Goal: Find specific page/section: Find specific page/section

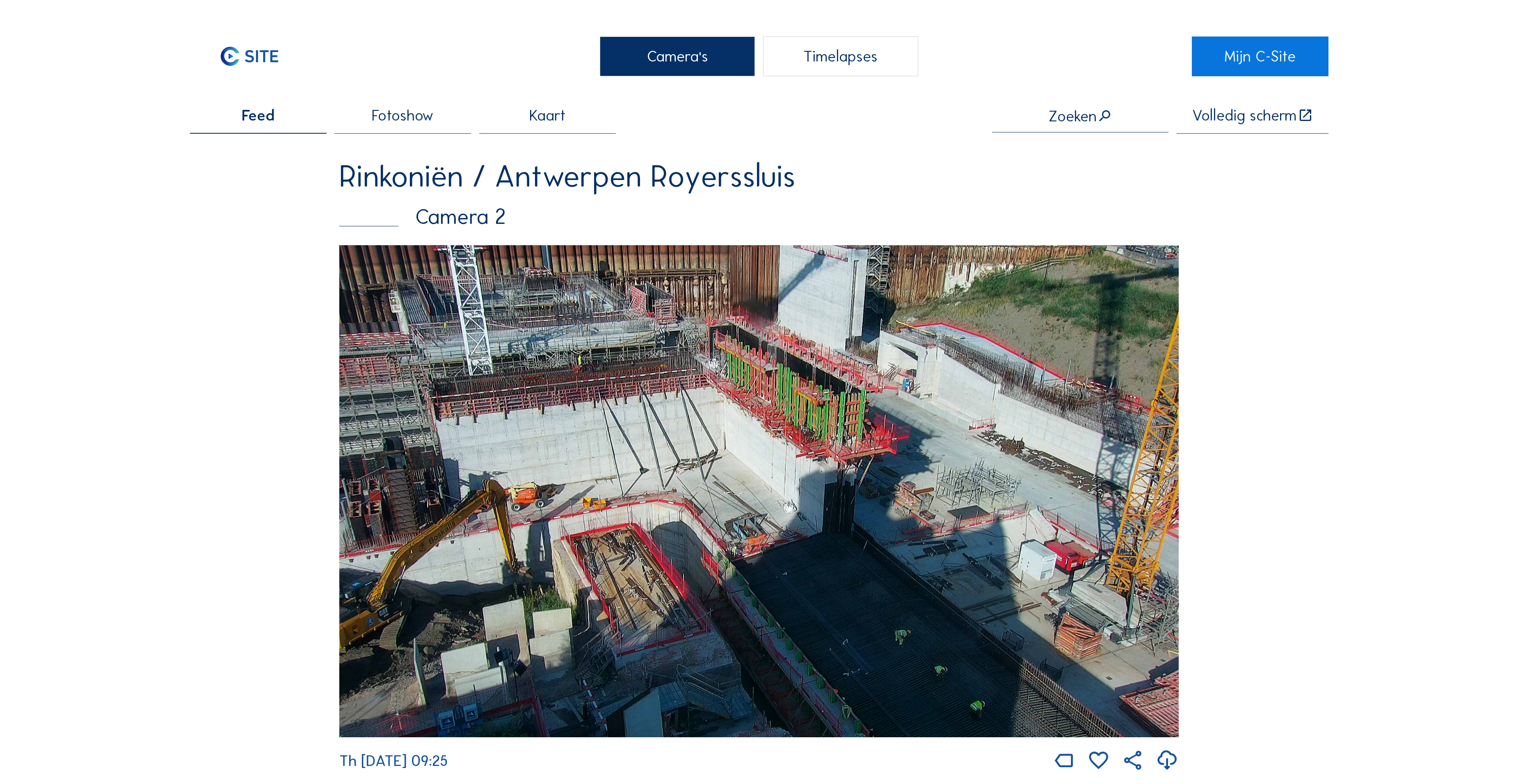
scroll to position [328, 0]
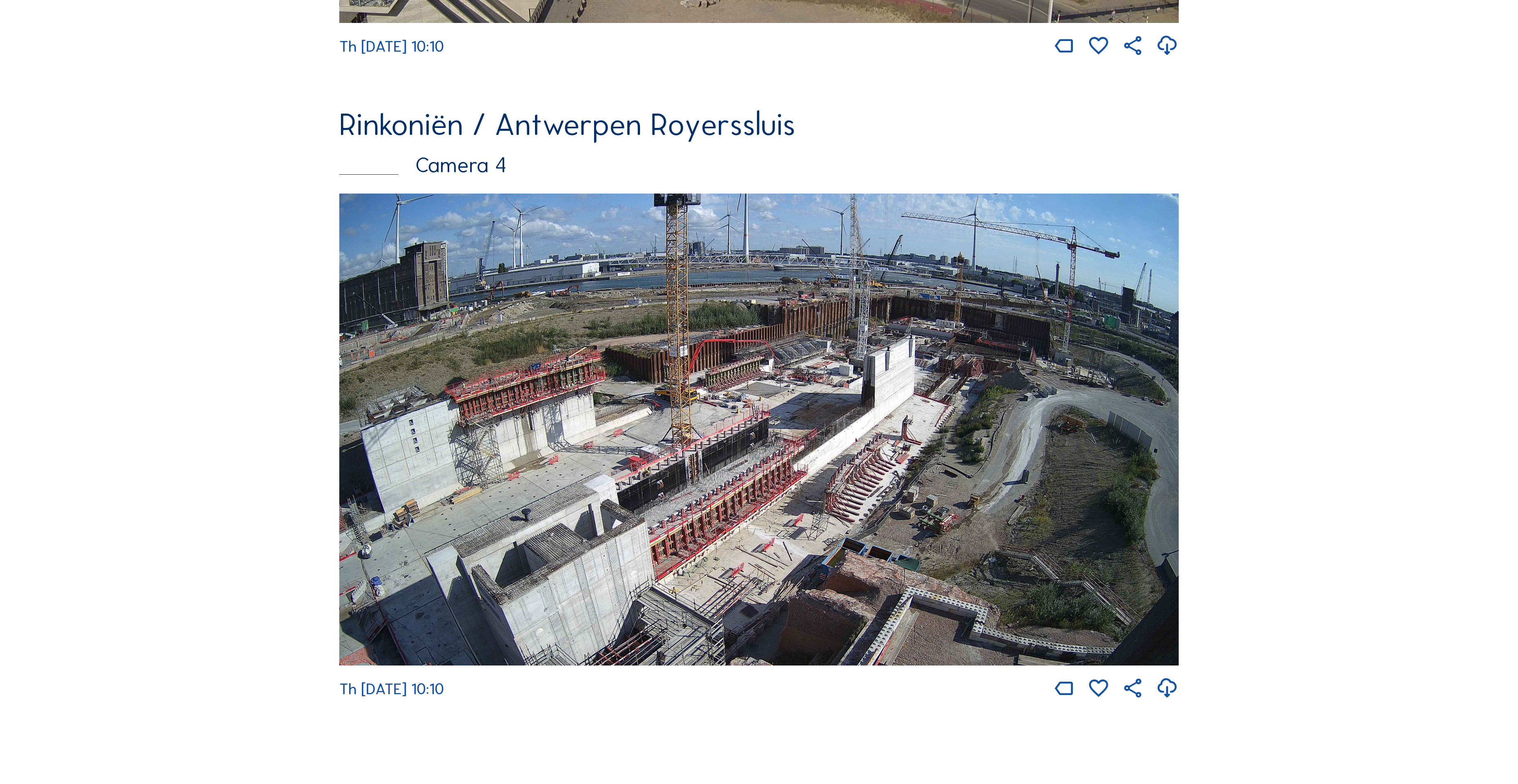
scroll to position [2783, 0]
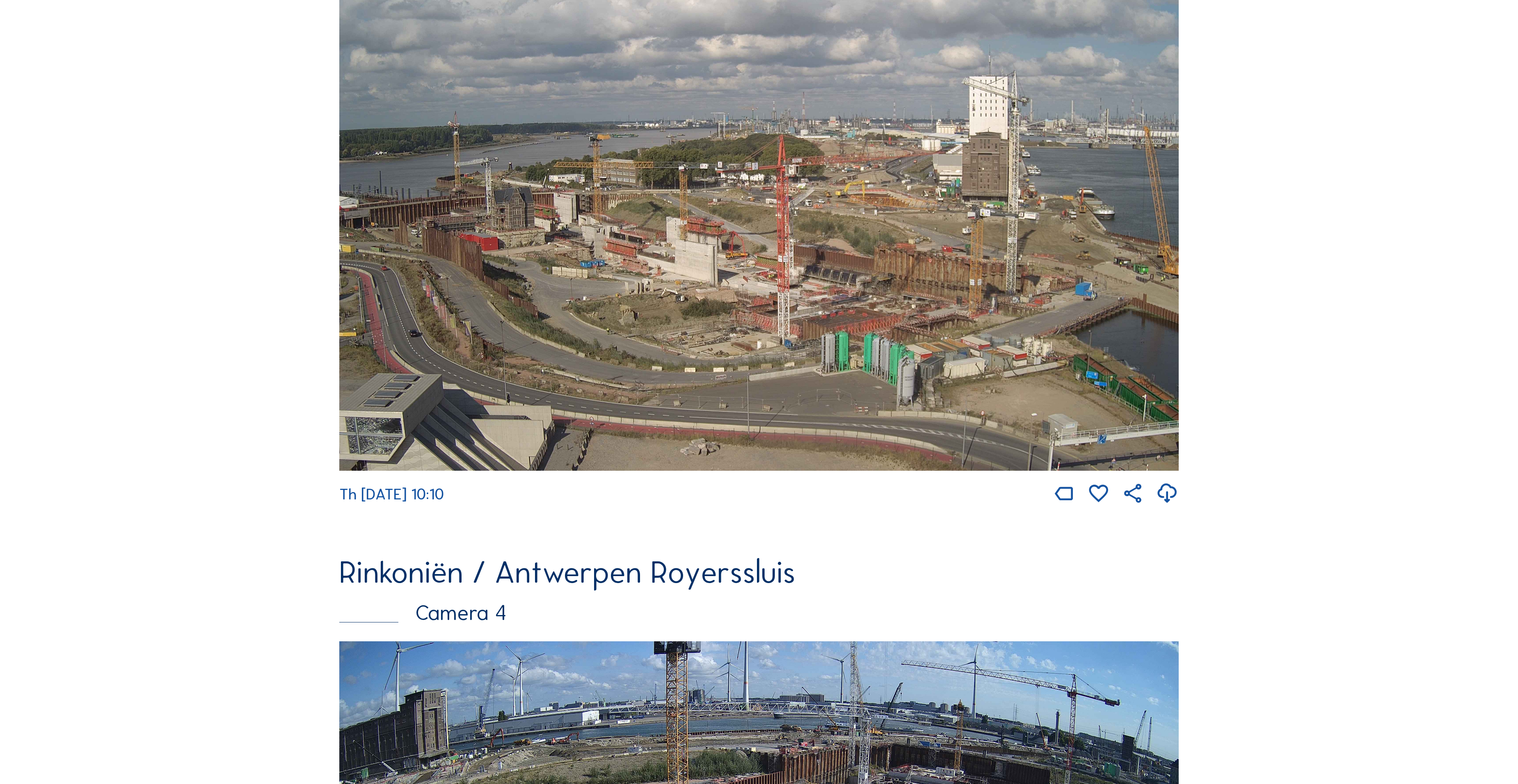
scroll to position [2118, 0]
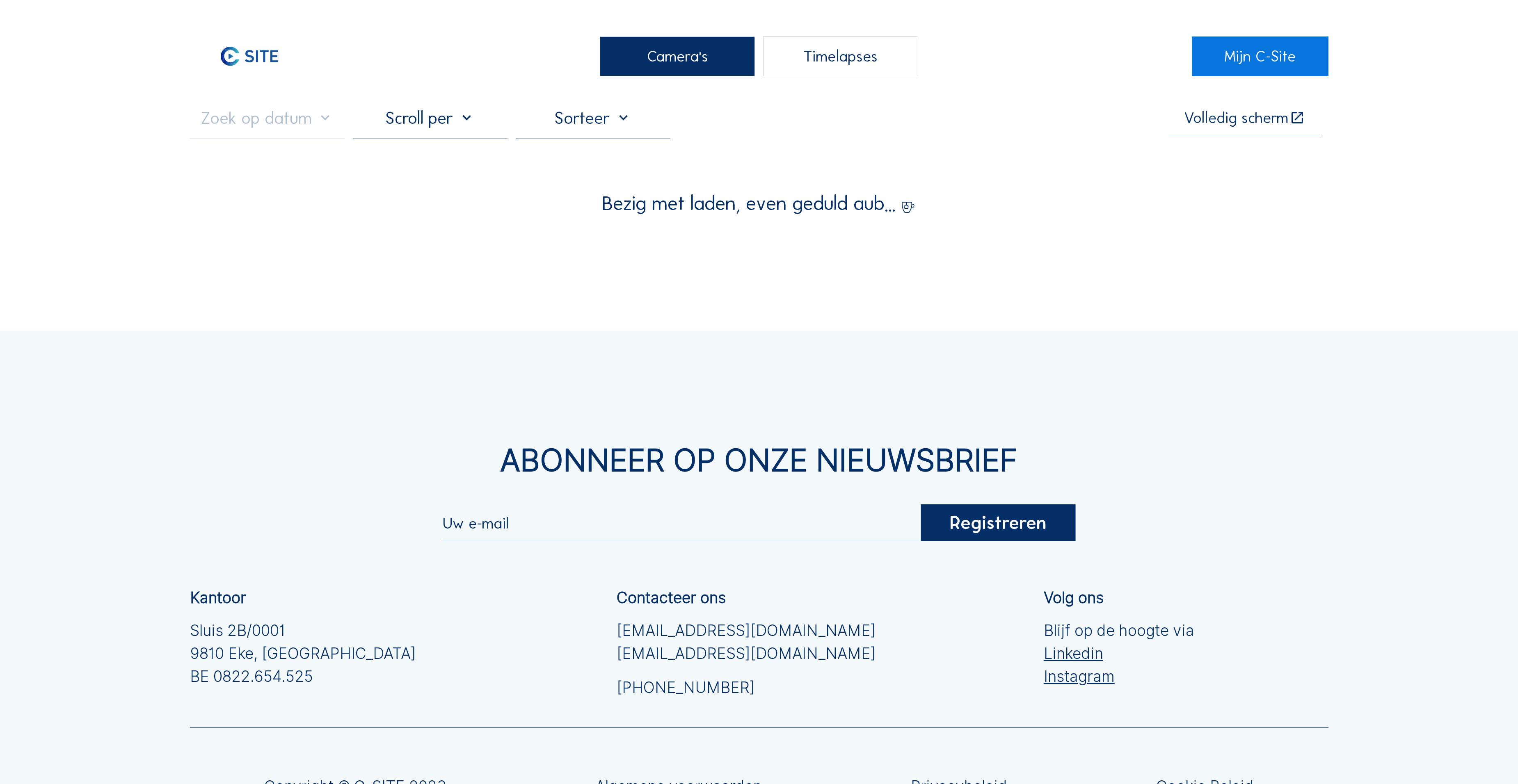
click at [705, 74] on div "Camera's" at bounding box center [677, 57] width 154 height 40
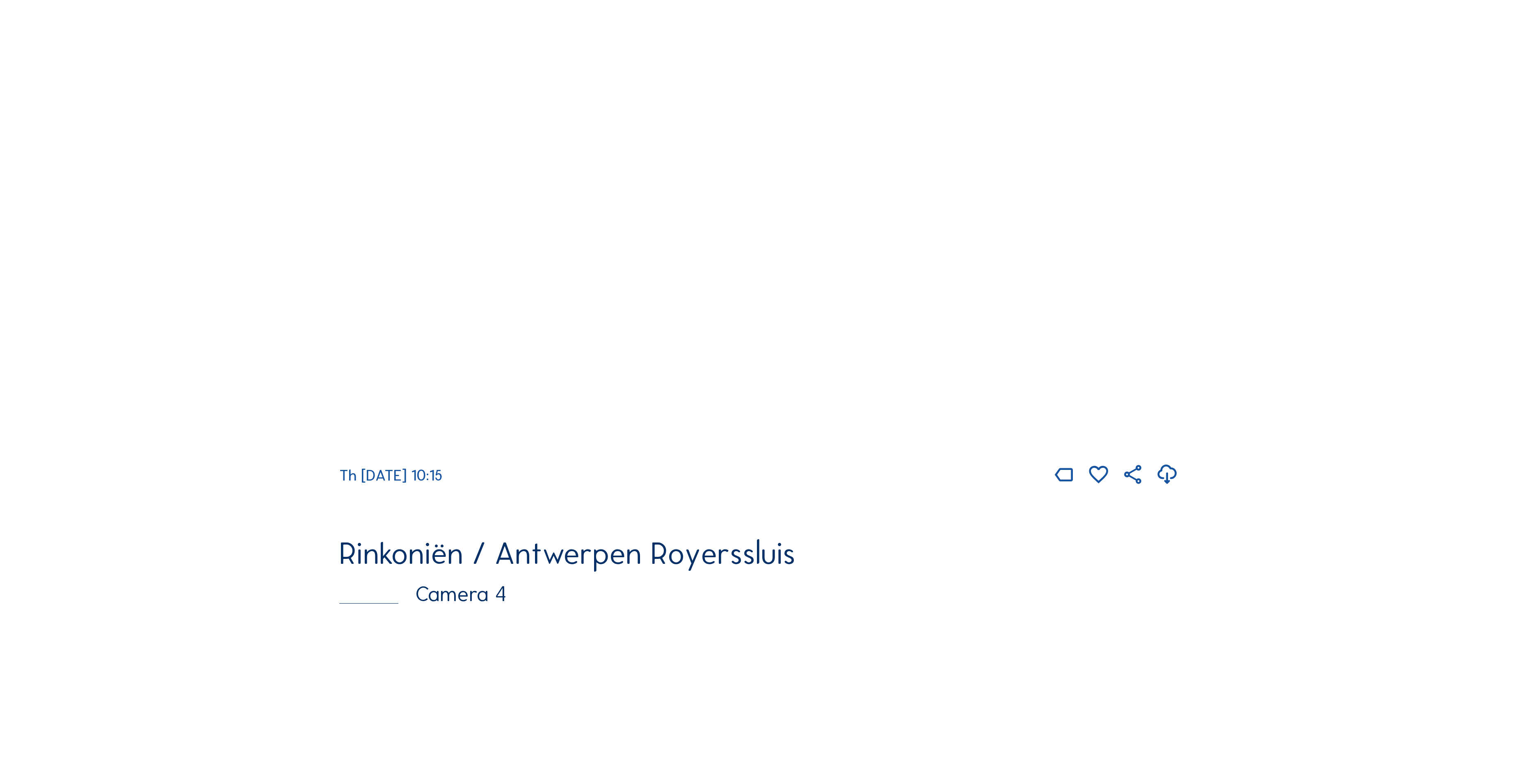
scroll to position [2127, 0]
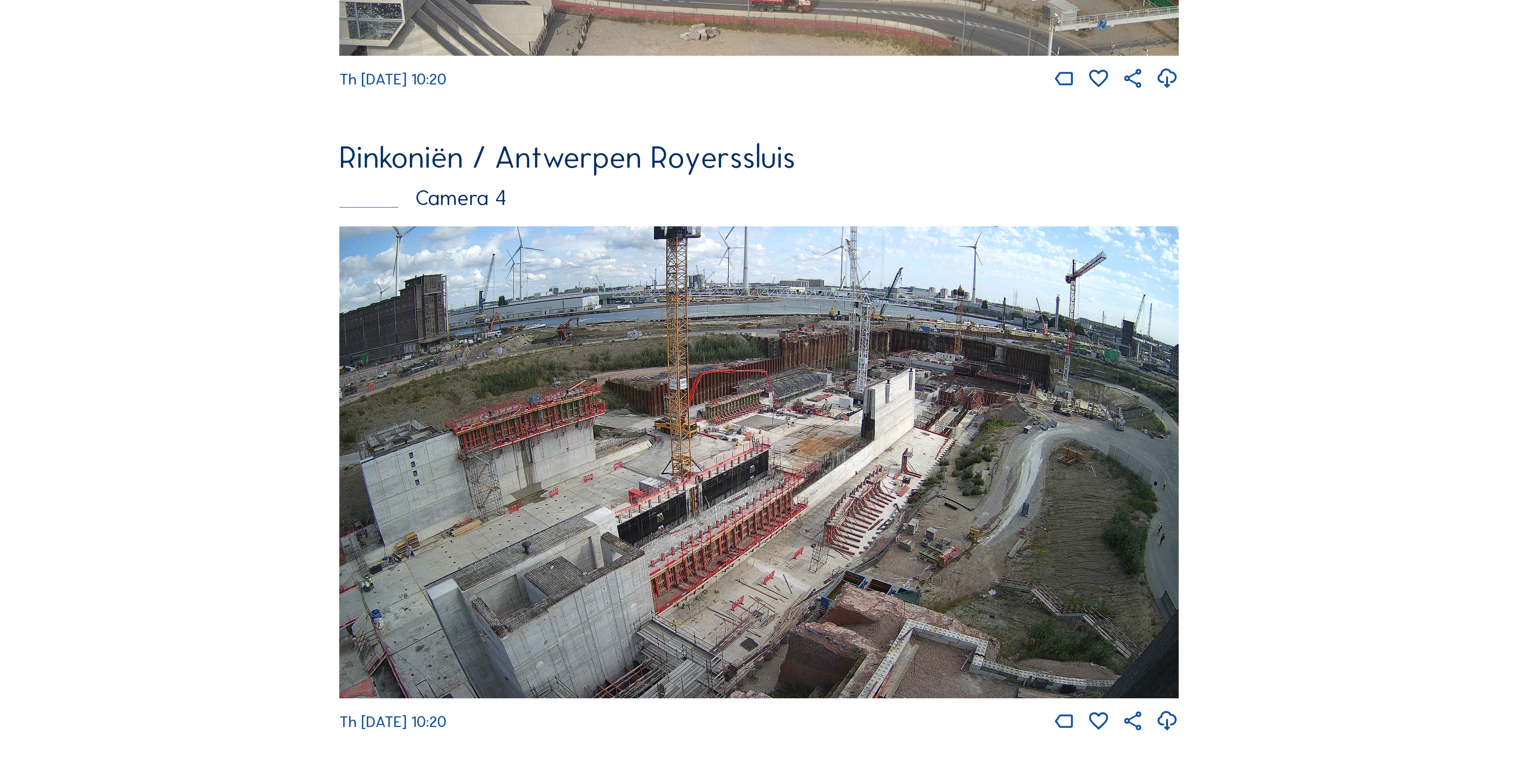
scroll to position [2537, 0]
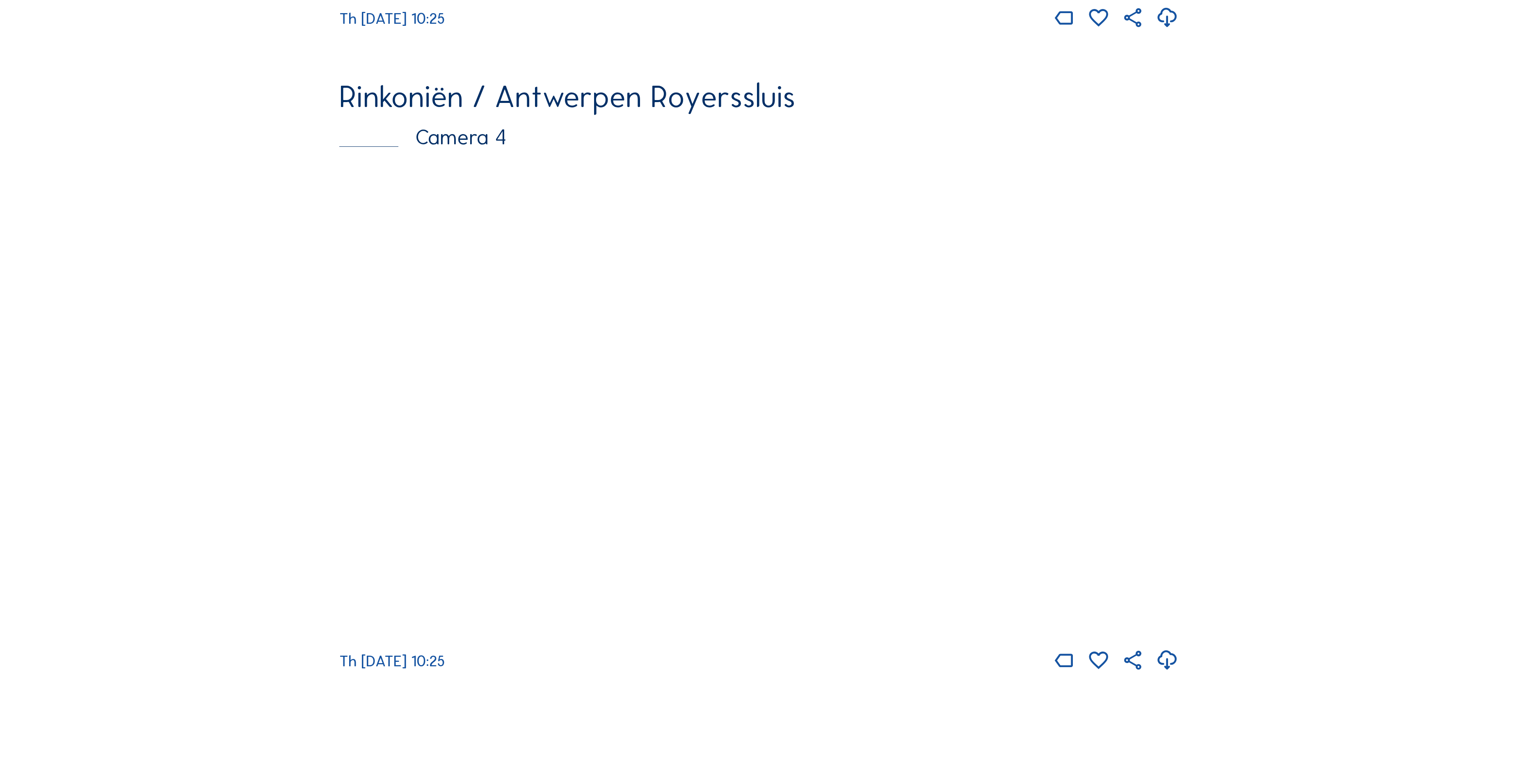
scroll to position [2619, 0]
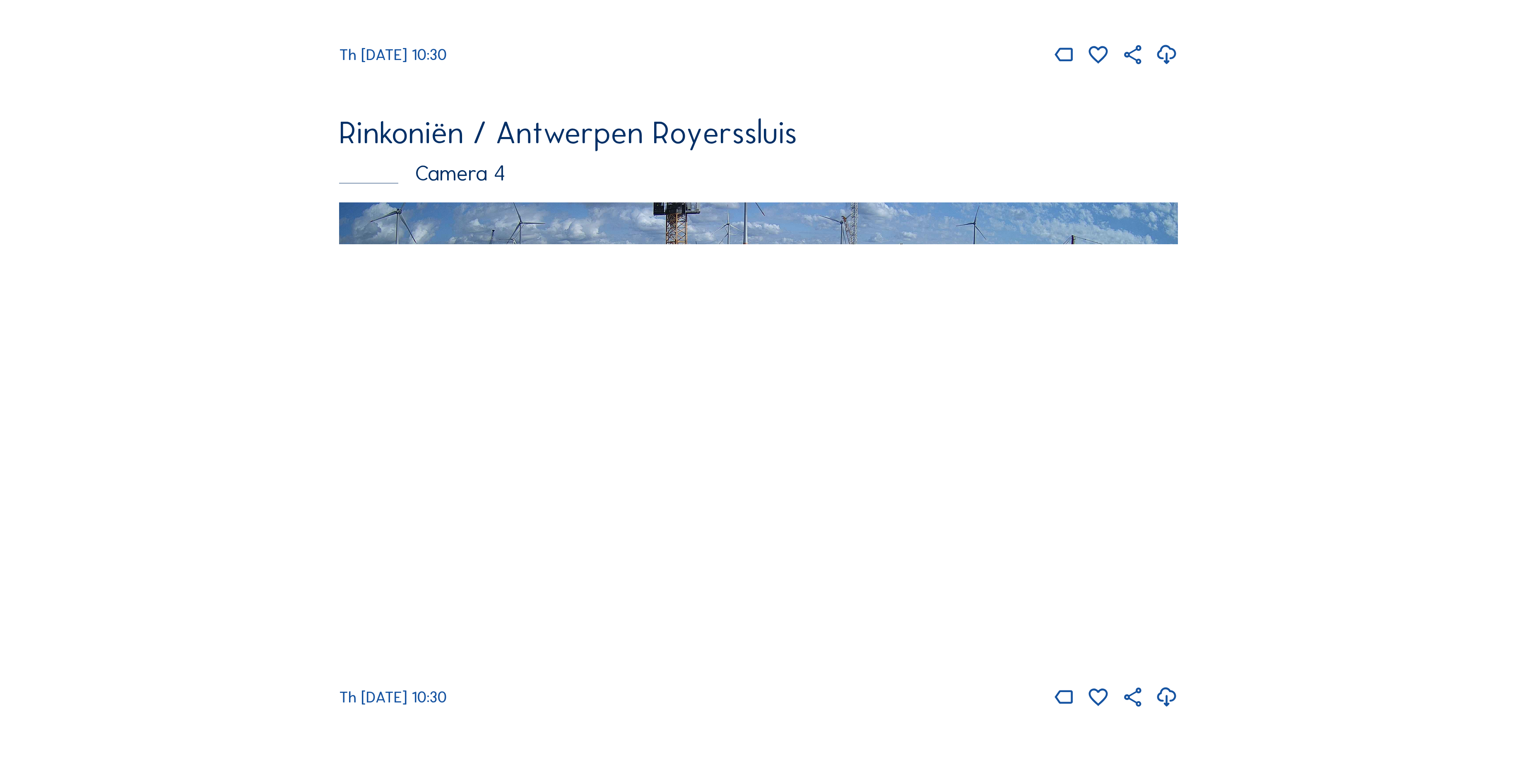
scroll to position [2643, 0]
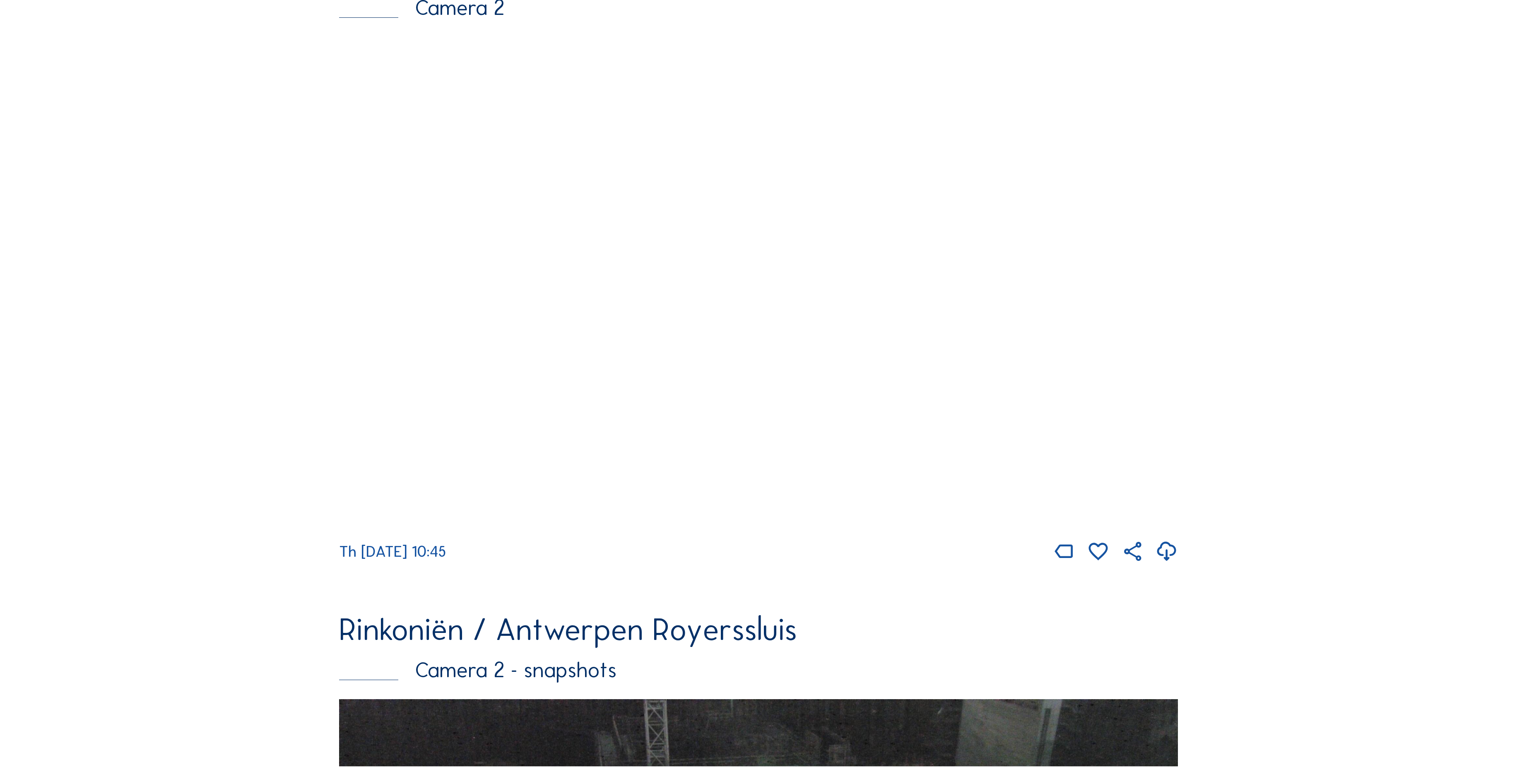
scroll to position [816, 0]
